Goal: Task Accomplishment & Management: Manage account settings

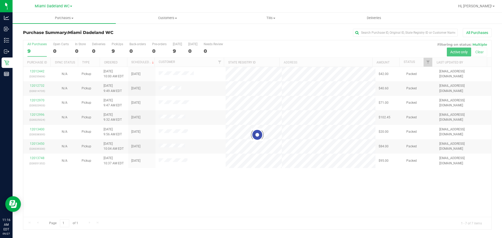
click at [334, 195] on div at bounding box center [257, 134] width 468 height 189
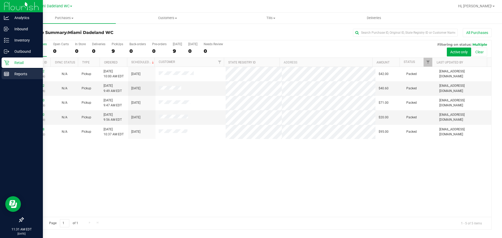
click at [24, 75] on p "Reports" at bounding box center [24, 74] width 31 height 6
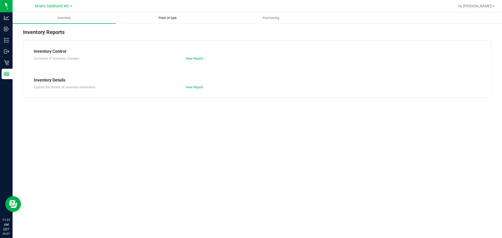
click at [177, 17] on span "Point of Sale" at bounding box center [168, 18] width 32 height 5
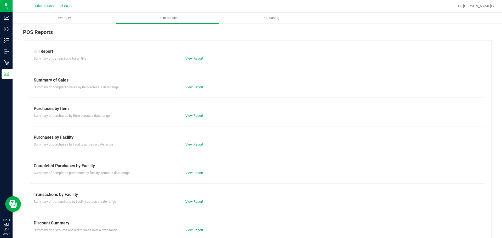
click at [192, 175] on div "View Report" at bounding box center [220, 173] width 76 height 5
click at [193, 174] on link "View Report" at bounding box center [195, 173] width 18 height 4
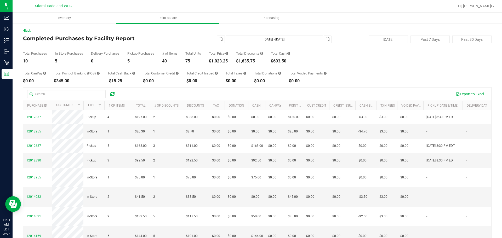
click at [223, 94] on div "Export to Excel" at bounding box center [303, 94] width 367 height 9
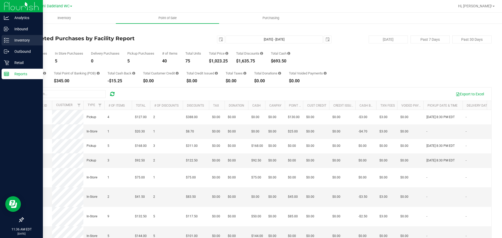
click at [16, 43] on p "Inventory" at bounding box center [24, 40] width 31 height 6
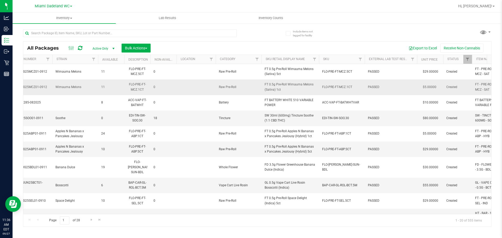
scroll to position [0, 395]
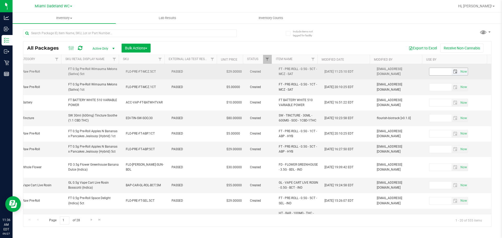
click at [454, 72] on span "select" at bounding box center [456, 71] width 8 height 7
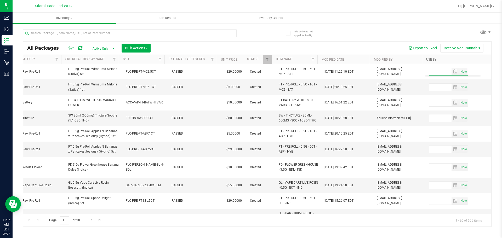
click at [431, 59] on link "Use By" at bounding box center [432, 60] width 10 height 4
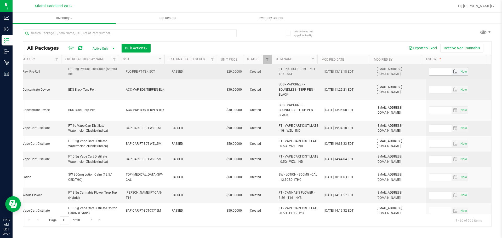
click at [433, 73] on input "text" at bounding box center [441, 71] width 22 height 7
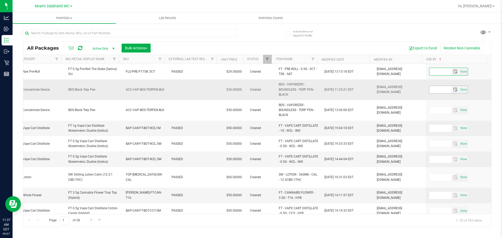
type input "8"
click at [435, 91] on input "text" at bounding box center [441, 89] width 22 height 7
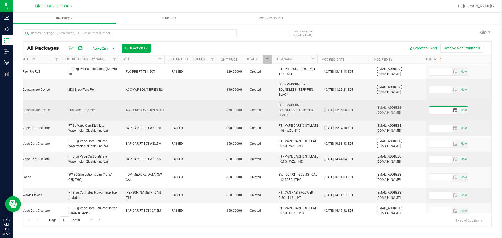
click at [438, 111] on input "text" at bounding box center [441, 110] width 22 height 7
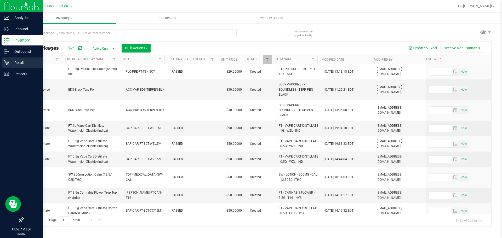
click at [15, 64] on p "Retail" at bounding box center [24, 63] width 31 height 6
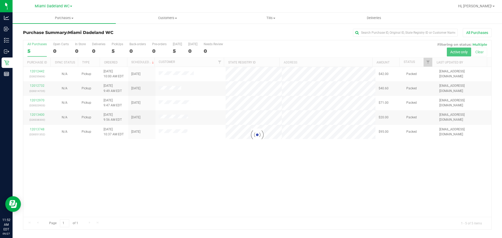
click at [298, 51] on div at bounding box center [257, 134] width 468 height 189
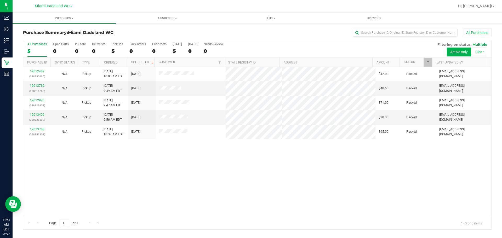
drag, startPoint x: 481, startPoint y: 113, endPoint x: 497, endPoint y: 120, distance: 17.5
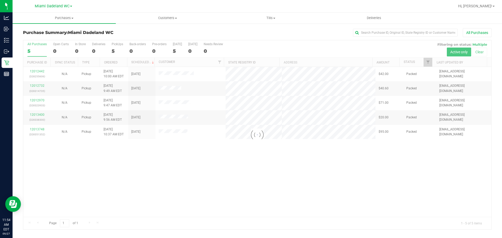
drag, startPoint x: 497, startPoint y: 120, endPoint x: 267, endPoint y: 33, distance: 244.9
click at [267, 33] on div "All Purchases" at bounding box center [335, 32] width 313 height 9
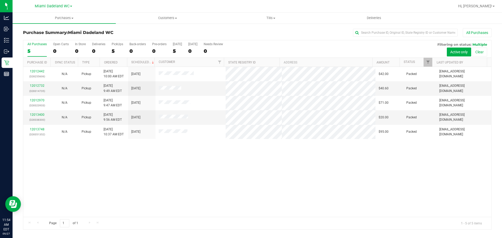
click at [293, 171] on div "12012442 (328255606) N/A Pickup [DATE] 10:00 AM EDT 9/27/2025 $42.00 Packed [EM…" at bounding box center [257, 142] width 468 height 150
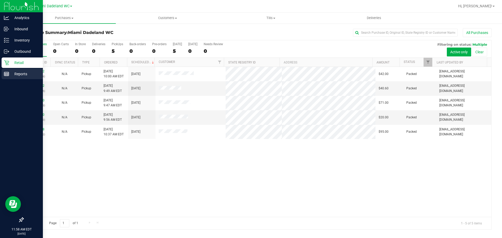
click at [20, 72] on p "Reports" at bounding box center [24, 74] width 31 height 6
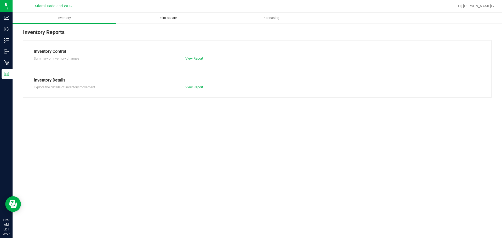
click at [172, 16] on span "Point of Sale" at bounding box center [168, 18] width 32 height 5
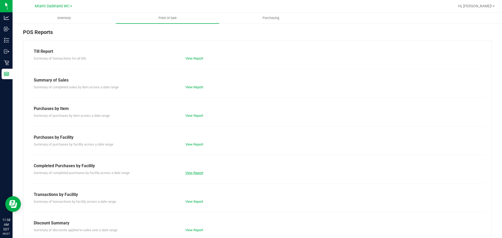
click at [200, 174] on link "View Report" at bounding box center [195, 173] width 18 height 4
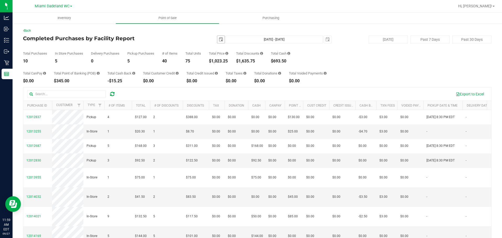
click at [217, 40] on span "select" at bounding box center [220, 39] width 7 height 7
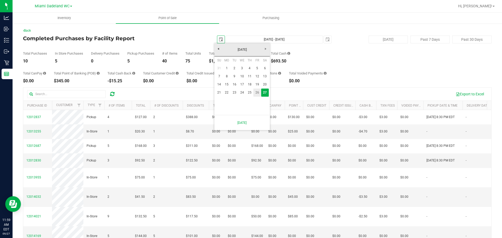
click at [256, 92] on link "26" at bounding box center [258, 93] width 8 height 8
type input "[DATE]"
type input "[DATE] - [DATE]"
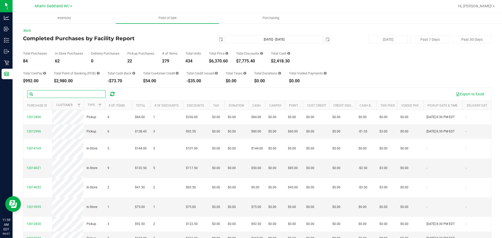
click at [88, 93] on input "text" at bounding box center [66, 94] width 79 height 8
type input "[PERSON_NAME]"
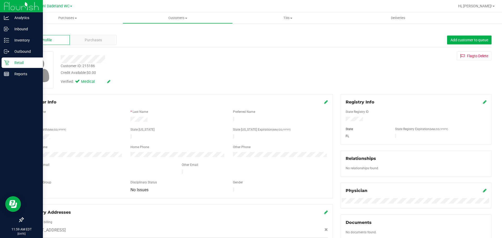
click at [8, 64] on icon at bounding box center [6, 62] width 5 height 5
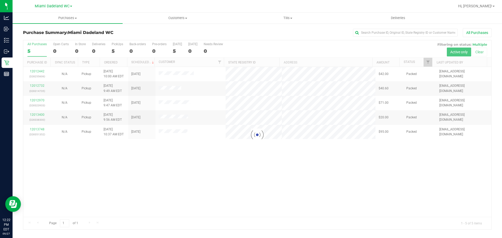
click at [276, 189] on div at bounding box center [257, 134] width 468 height 189
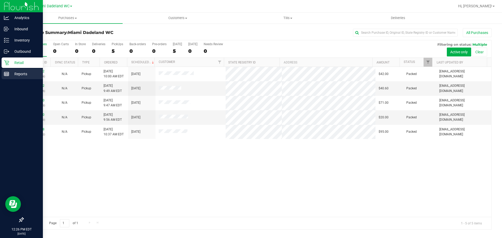
click at [1, 78] on link "Reports" at bounding box center [21, 74] width 43 height 11
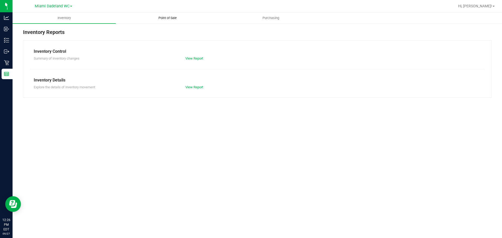
click at [161, 20] on uib-tab-heading "Point of Sale" at bounding box center [167, 18] width 103 height 10
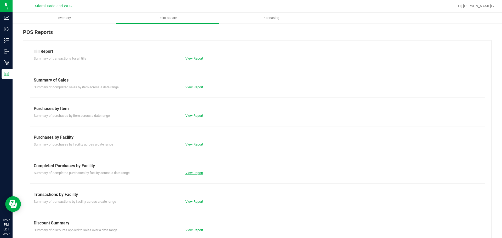
click at [202, 173] on link "View Report" at bounding box center [195, 173] width 18 height 4
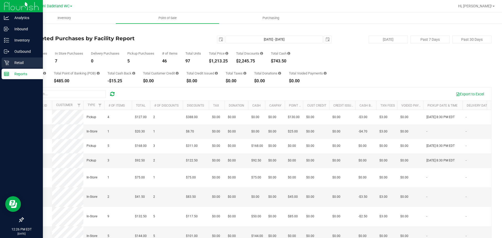
click at [9, 66] on div "Retail" at bounding box center [22, 63] width 41 height 10
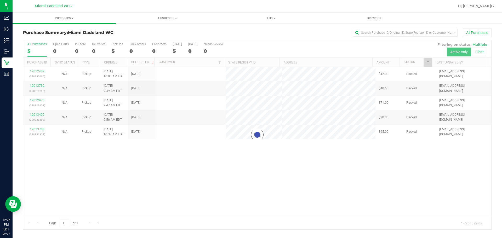
click at [259, 35] on div "All Purchases" at bounding box center [335, 32] width 313 height 9
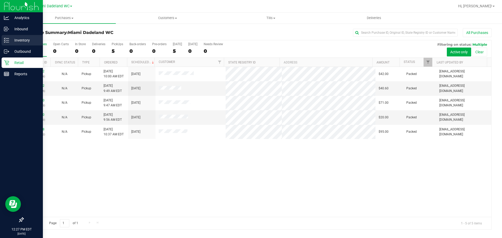
click at [31, 38] on p "Inventory" at bounding box center [24, 40] width 31 height 6
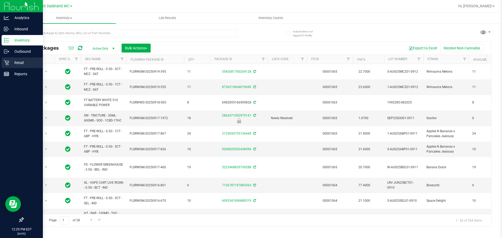
click at [8, 61] on icon at bounding box center [6, 62] width 5 height 5
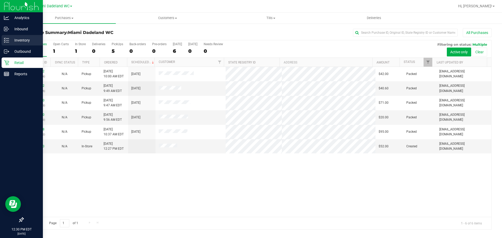
click at [29, 39] on p "Inventory" at bounding box center [24, 40] width 31 height 6
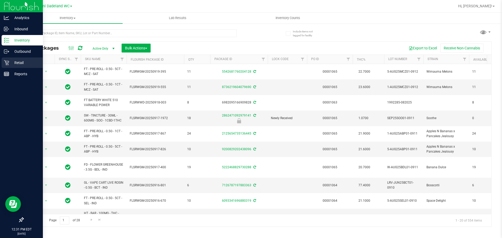
click at [5, 65] on icon at bounding box center [6, 62] width 5 height 5
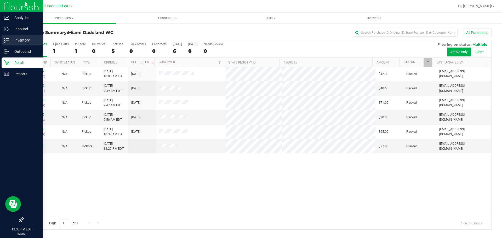
click at [10, 41] on p "Inventory" at bounding box center [24, 40] width 31 height 6
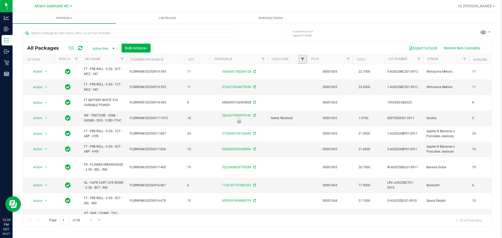
click at [302, 60] on span "Filter" at bounding box center [303, 59] width 4 height 4
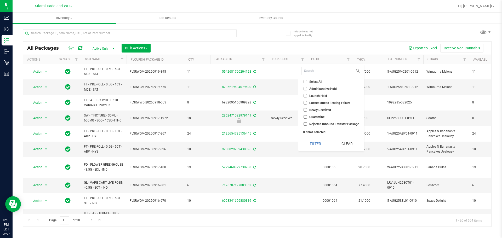
click at [307, 102] on input "Locked due to Testing Failure" at bounding box center [305, 102] width 3 height 3
click at [318, 143] on button "Filter" at bounding box center [316, 144] width 28 height 12
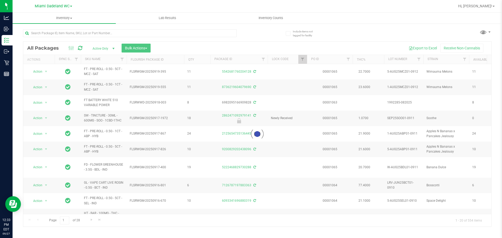
checkbox input "true"
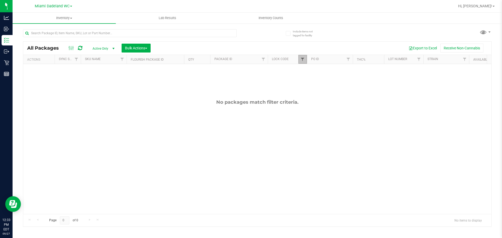
click at [302, 58] on span "Filter" at bounding box center [303, 59] width 4 height 4
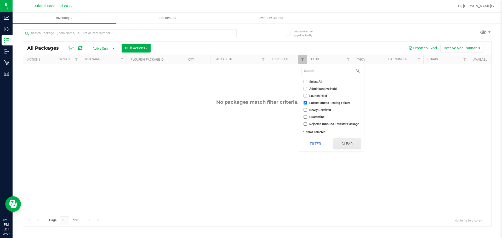
click at [343, 143] on button "Clear" at bounding box center [347, 144] width 28 height 12
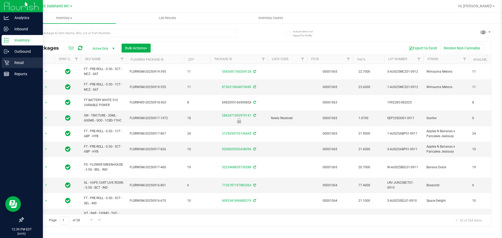
click at [11, 62] on p "Retail" at bounding box center [24, 63] width 31 height 6
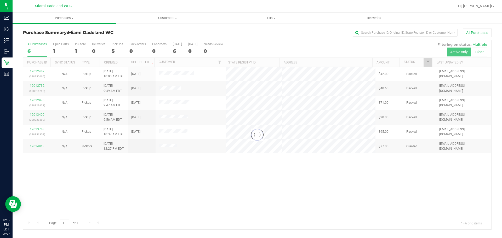
click at [182, 174] on div at bounding box center [257, 134] width 468 height 189
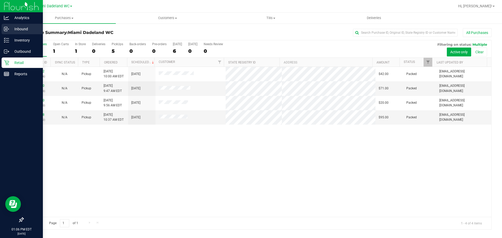
click at [27, 35] on link "Inbound" at bounding box center [21, 29] width 43 height 11
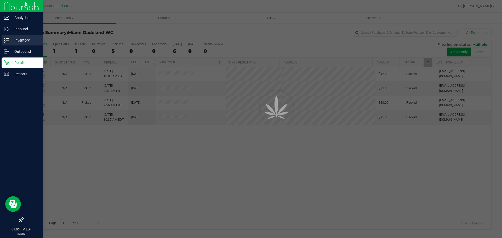
click at [30, 40] on p "Inventory" at bounding box center [24, 40] width 31 height 6
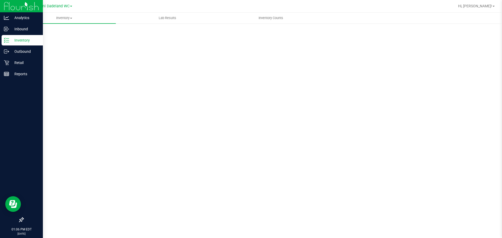
click at [30, 40] on p "Inventory" at bounding box center [24, 40] width 31 height 6
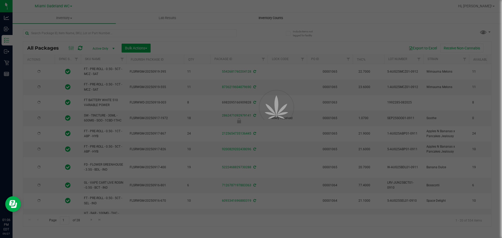
click at [271, 18] on div at bounding box center [251, 119] width 502 height 238
click at [271, 18] on span "Inventory Counts" at bounding box center [271, 18] width 39 height 5
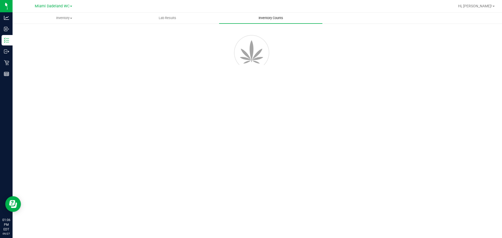
click at [271, 18] on span "Inventory Counts" at bounding box center [271, 18] width 39 height 5
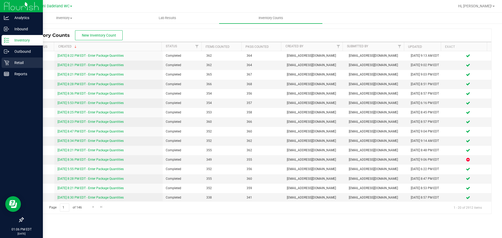
click at [5, 65] on icon at bounding box center [6, 62] width 5 height 5
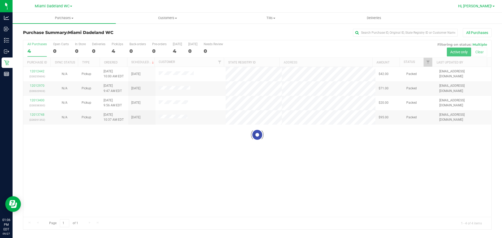
click at [485, 8] on span "Hi, [PERSON_NAME]!" at bounding box center [476, 6] width 34 height 4
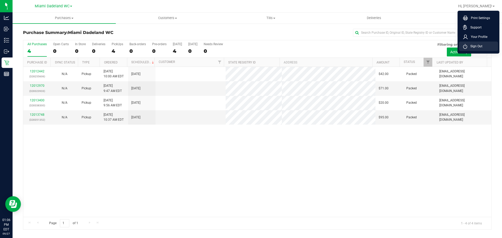
click at [482, 48] on span "Sign Out" at bounding box center [475, 46] width 15 height 5
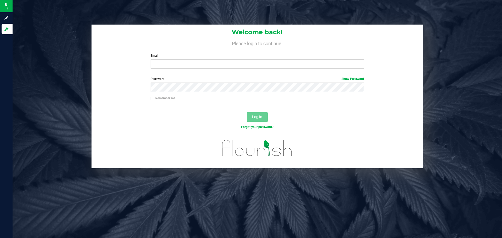
click at [300, 52] on div "Welcome back! Please login to continue. Email Required Please format your email…" at bounding box center [258, 49] width 332 height 48
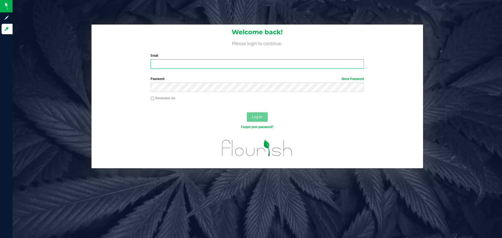
click at [204, 63] on input "Email" at bounding box center [257, 63] width 213 height 9
click at [203, 66] on input "Email" at bounding box center [257, 63] width 213 height 9
type input "[EMAIL_ADDRESS][DOMAIN_NAME]"
click at [247, 113] on button "Log In" at bounding box center [257, 117] width 21 height 9
